Goal: Book appointment/travel/reservation

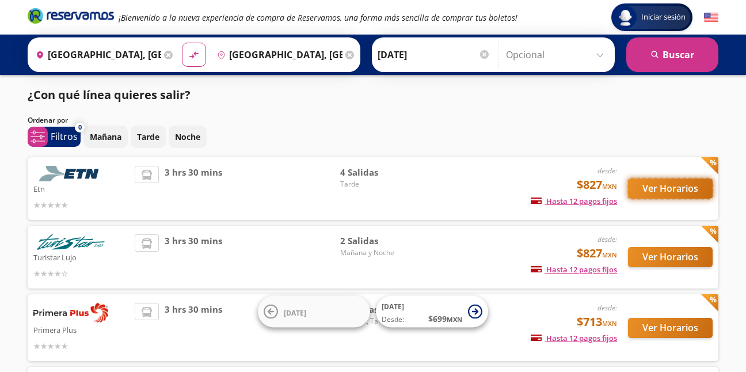
click at [659, 194] on button "Ver Horarios" at bounding box center [670, 188] width 85 height 20
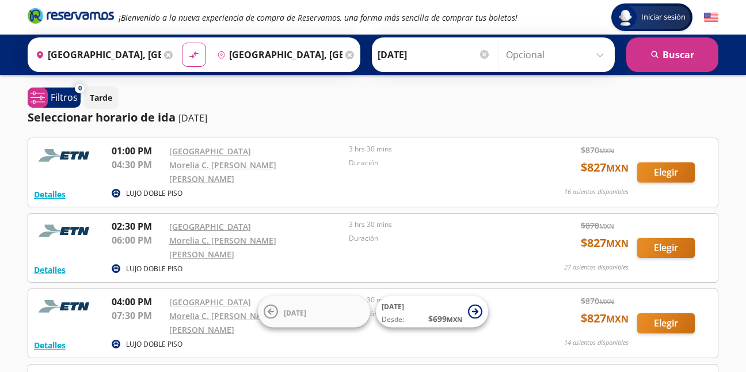
scroll to position [140, 0]
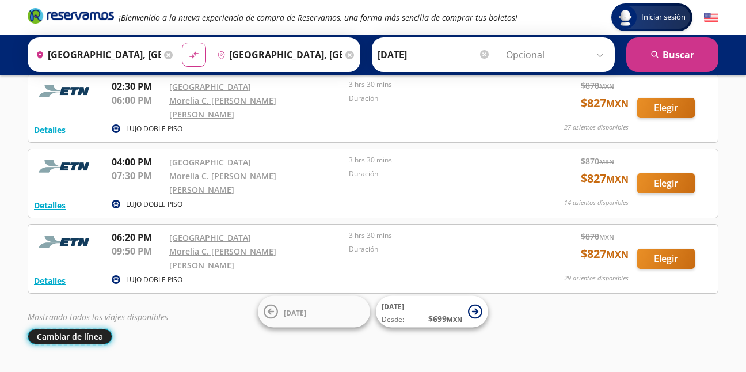
click at [89, 329] on button "Cambiar de línea" at bounding box center [70, 337] width 85 height 16
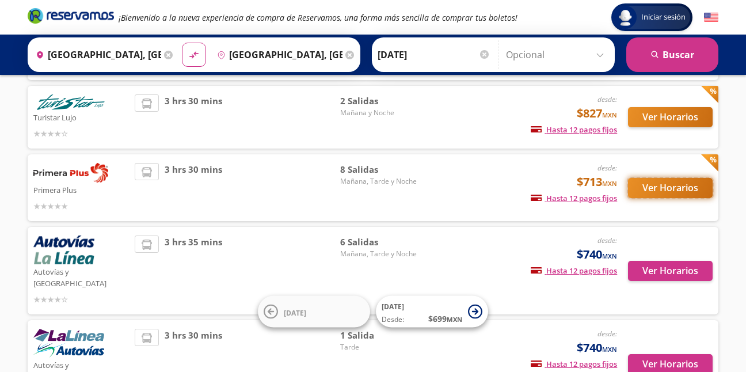
click at [652, 189] on button "Ver Horarios" at bounding box center [670, 188] width 85 height 20
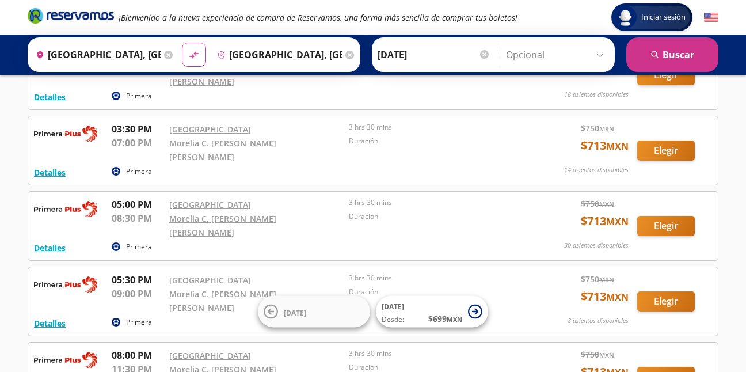
scroll to position [412, 0]
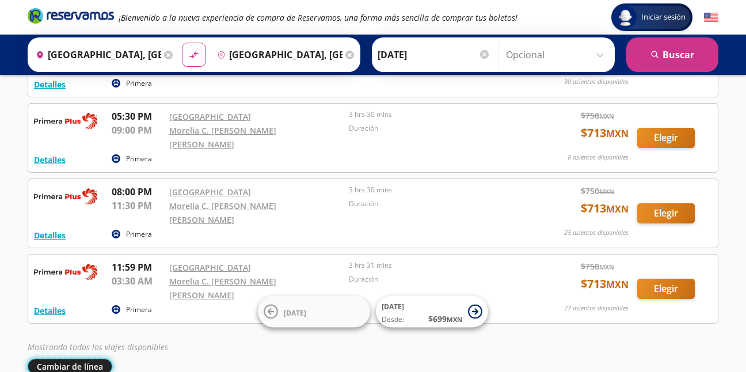
click at [66, 359] on button "Cambiar de línea" at bounding box center [70, 367] width 85 height 16
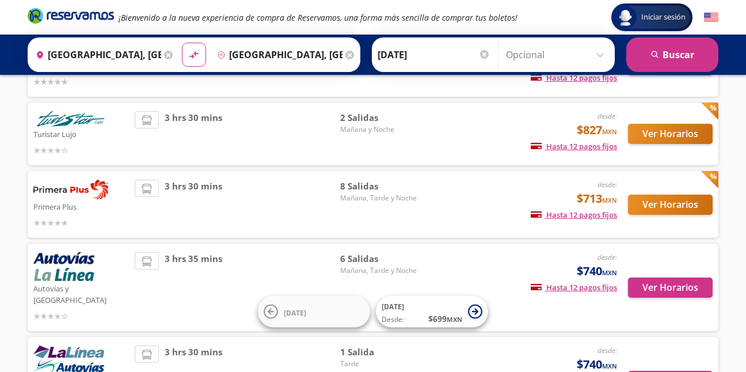
scroll to position [216, 0]
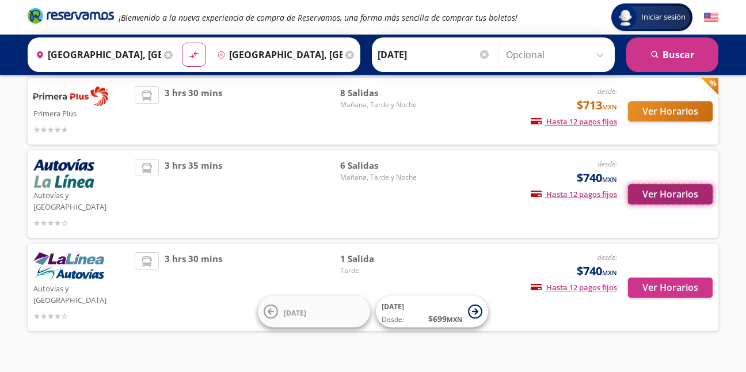
click at [663, 184] on button "Ver Horarios" at bounding box center [670, 194] width 85 height 20
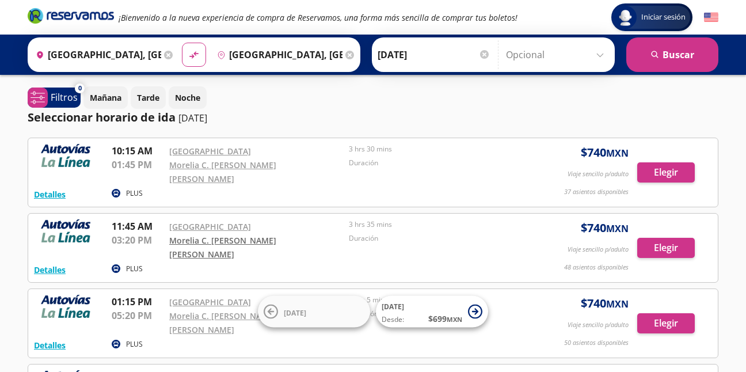
scroll to position [243, 0]
